Goal: Information Seeking & Learning: Learn about a topic

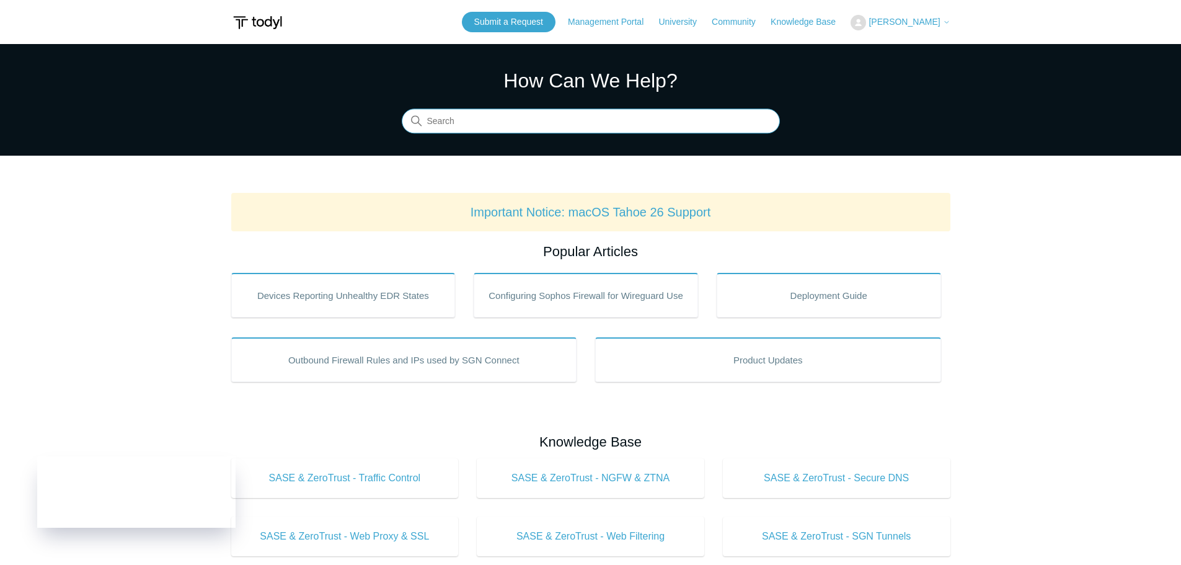
click at [519, 128] on input "Search" at bounding box center [591, 121] width 378 height 25
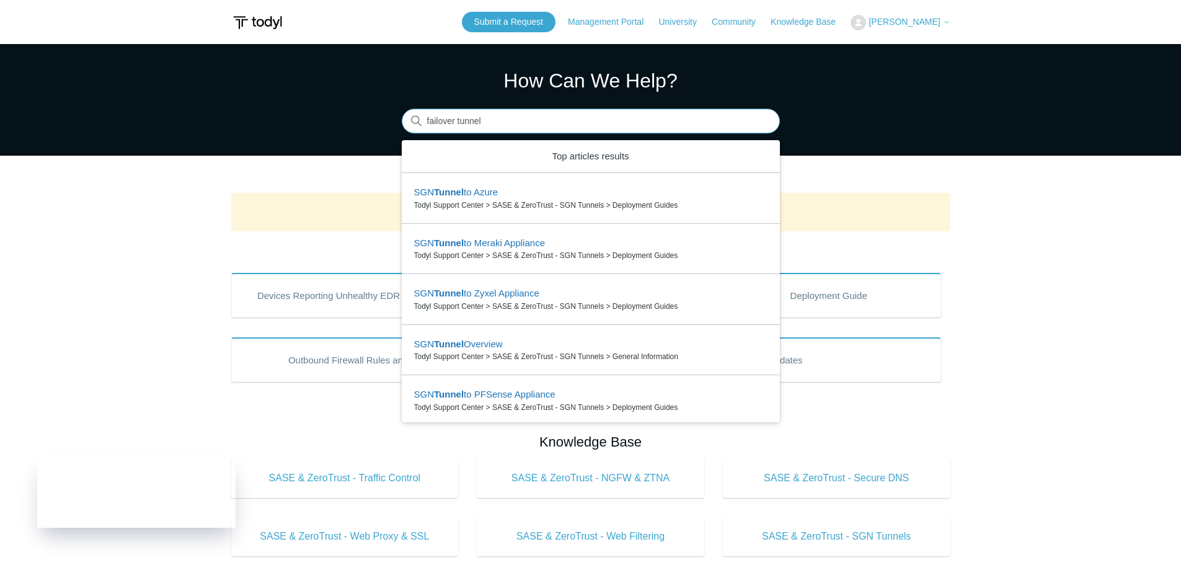
type input "failover tunnel"
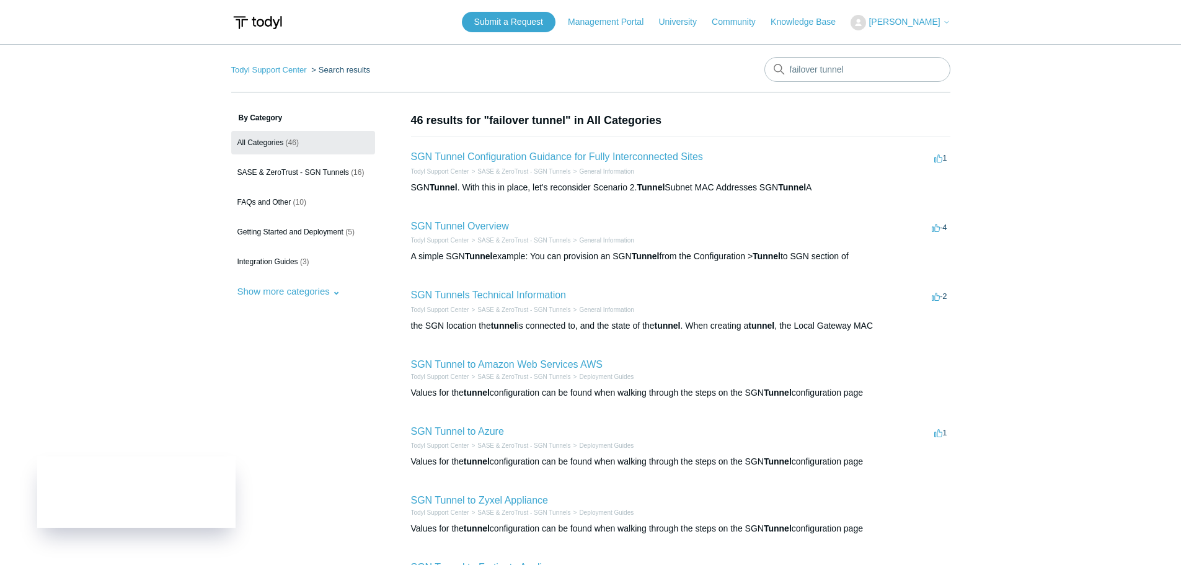
click at [553, 149] on h2 "SGN Tunnel Configuration Guidance for Fully Interconnected Sites" at bounding box center [557, 156] width 292 height 15
click at [549, 158] on link "SGN Tunnel Configuration Guidance for Fully Interconnected Sites" at bounding box center [557, 156] width 292 height 11
click at [748, 23] on link "Community" at bounding box center [740, 22] width 56 height 13
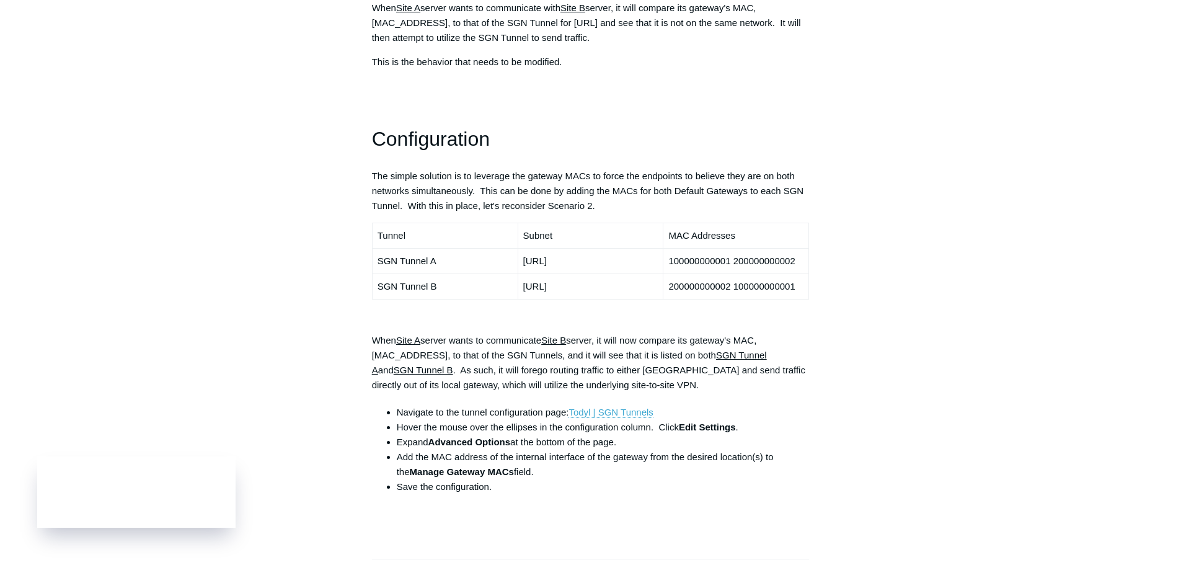
scroll to position [682, 0]
